Goal: Transaction & Acquisition: Purchase product/service

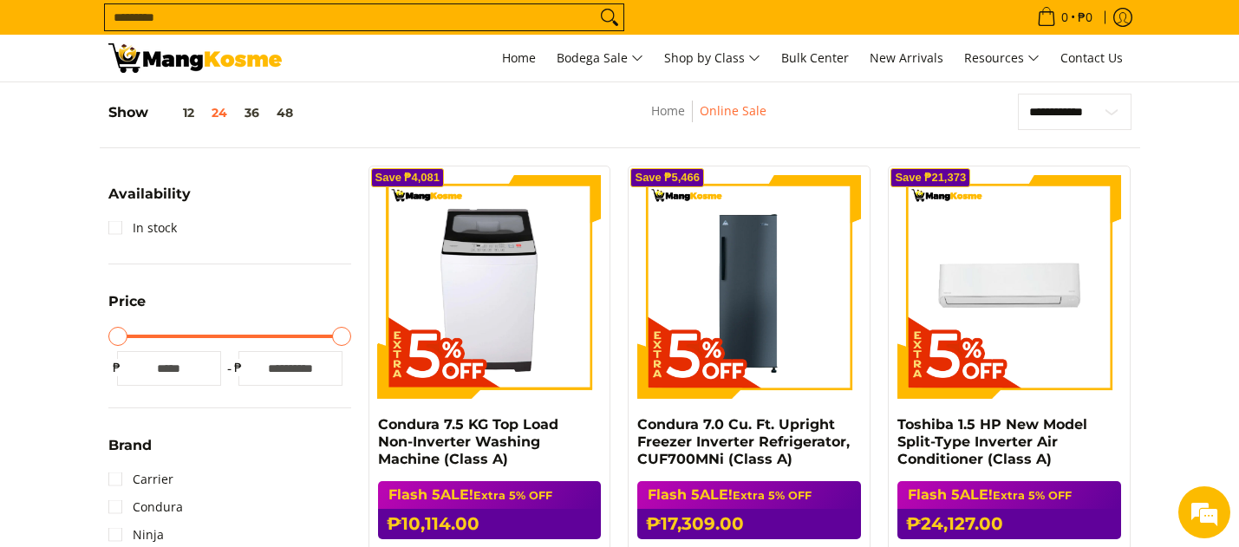
scroll to position [260, 0]
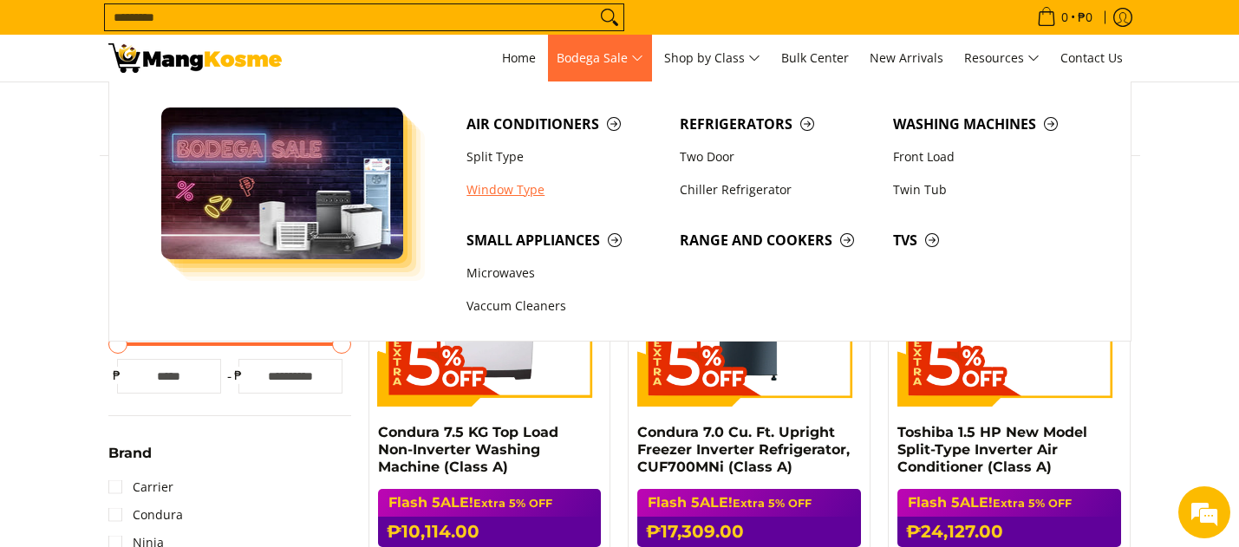
click at [515, 191] on link "Window Type" at bounding box center [564, 189] width 213 height 33
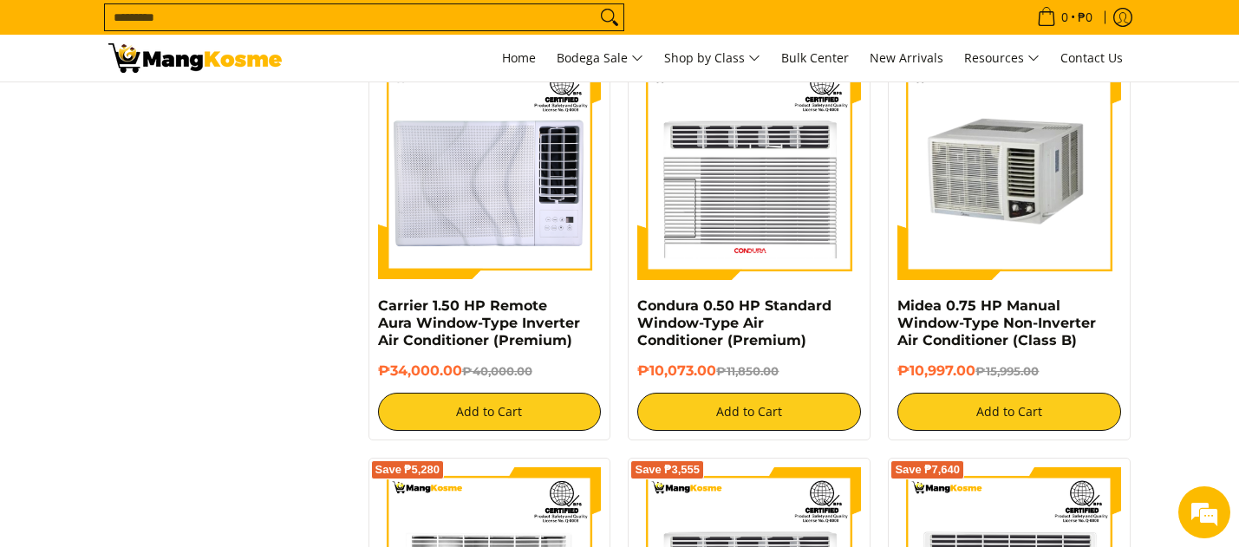
scroll to position [2860, 0]
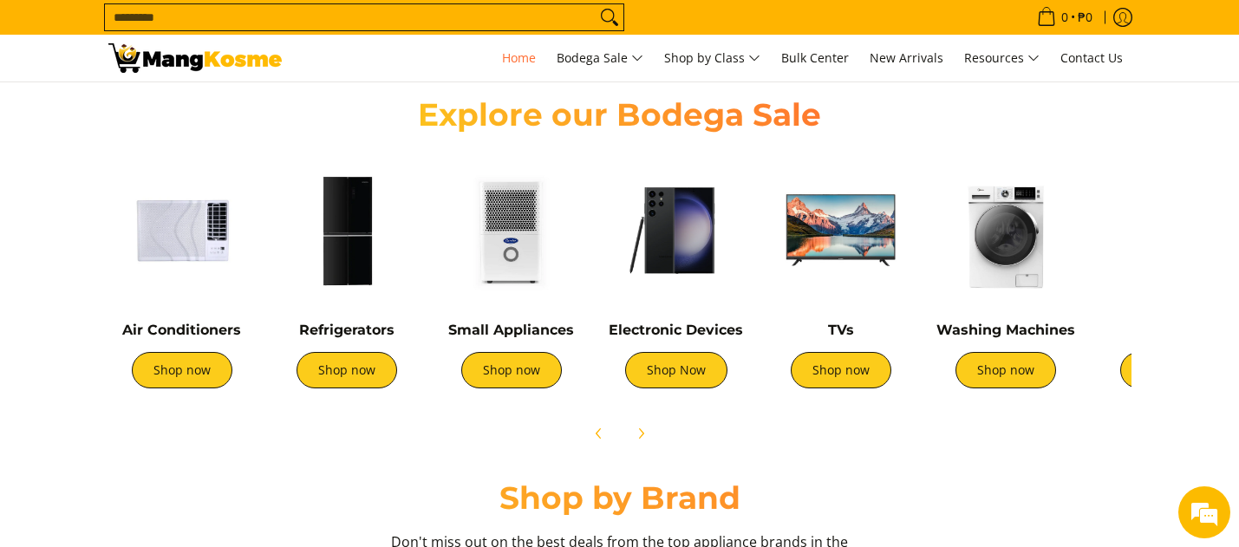
scroll to position [0, 1]
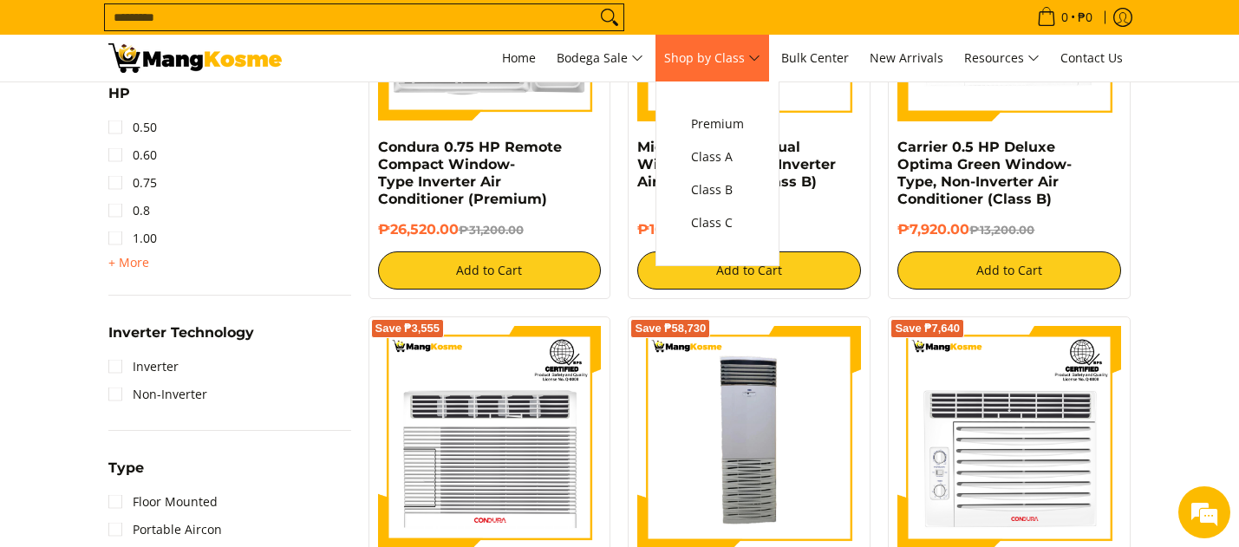
scroll to position [953, 0]
